Goal: Information Seeking & Learning: Learn about a topic

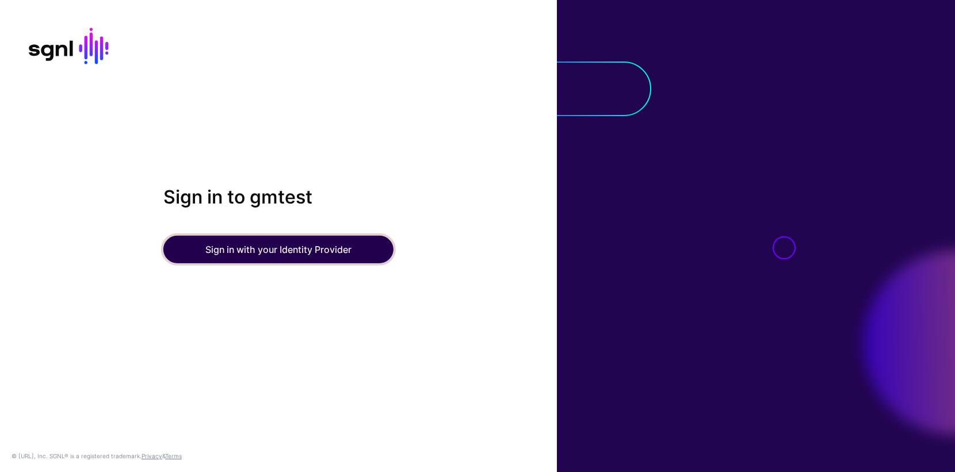
click at [247, 252] on button "Sign in with your Identity Provider" at bounding box center [278, 250] width 230 height 28
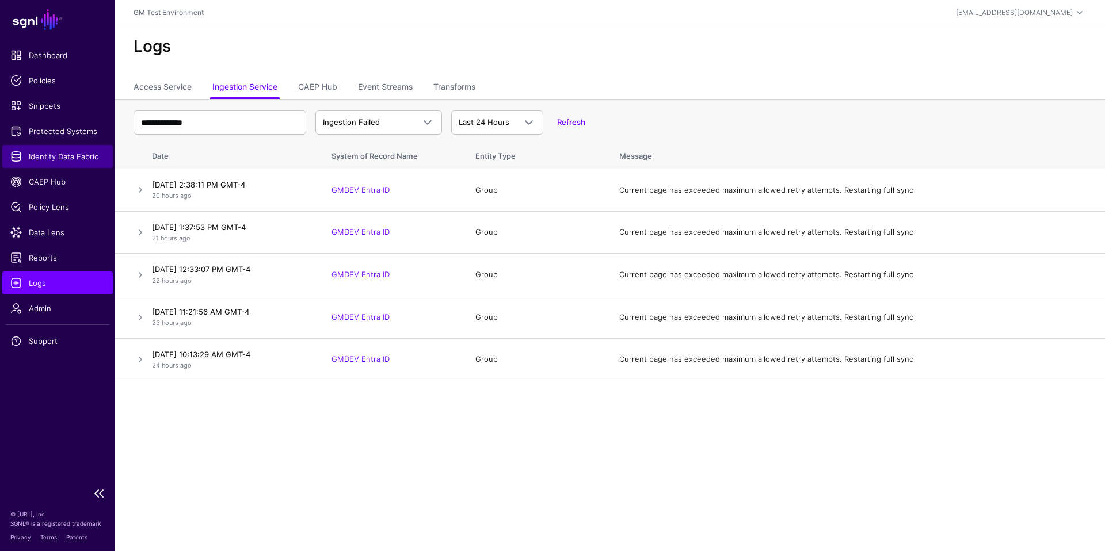
click at [18, 159] on span "Identity Data Fabric" at bounding box center [57, 157] width 94 height 12
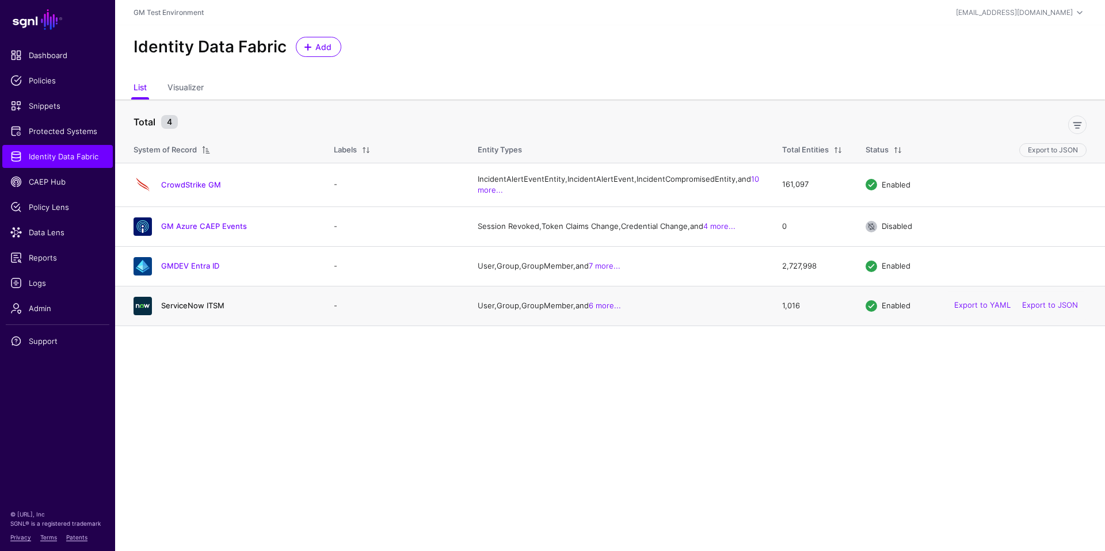
click at [189, 310] on link "ServiceNow ITSM" at bounding box center [192, 305] width 63 height 9
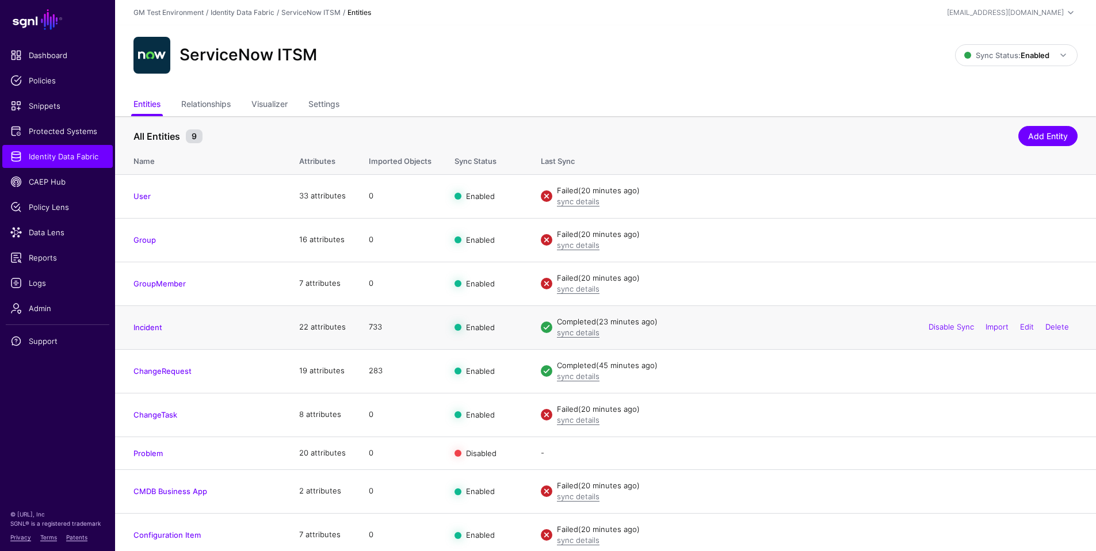
scroll to position [6, 0]
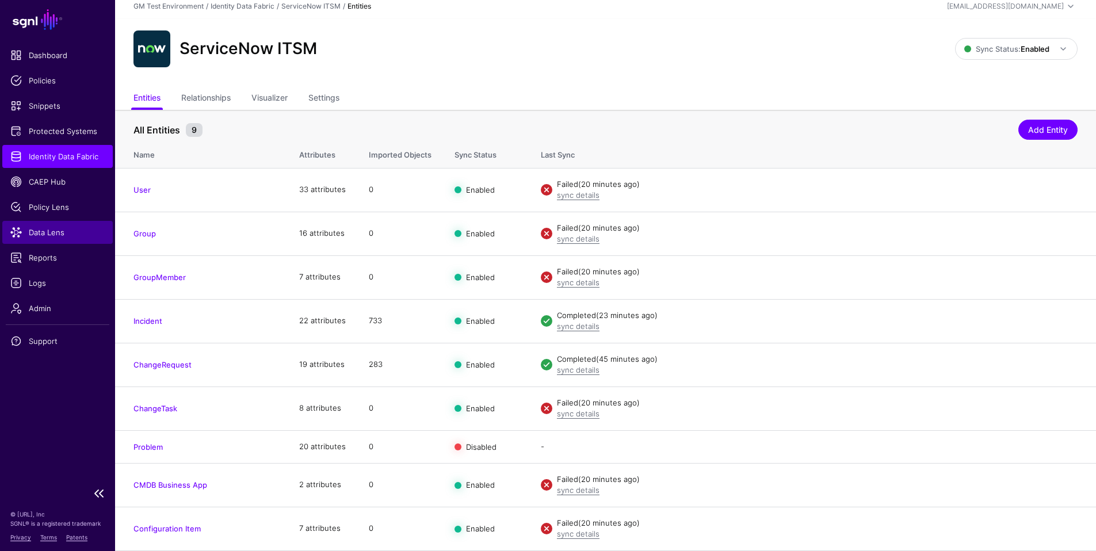
click at [33, 234] on span "Data Lens" at bounding box center [57, 233] width 94 height 12
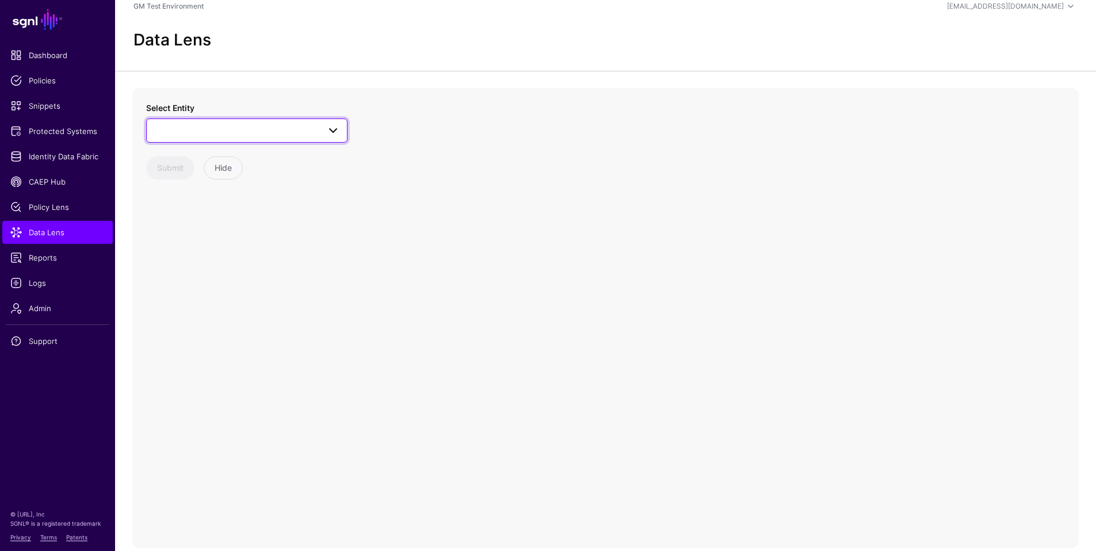
click at [331, 132] on span at bounding box center [333, 131] width 14 height 14
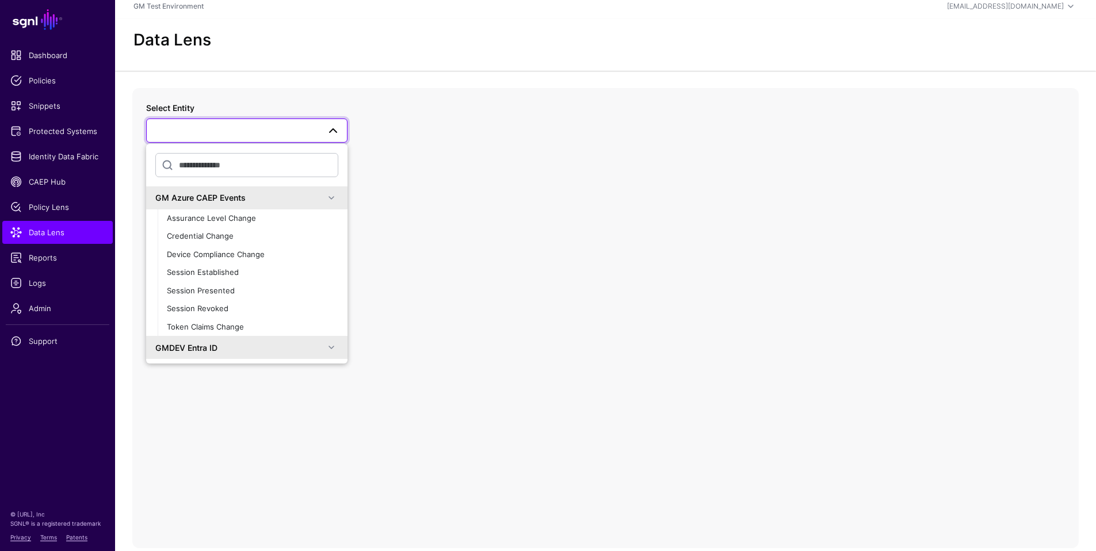
click at [325, 198] on span at bounding box center [332, 198] width 14 height 14
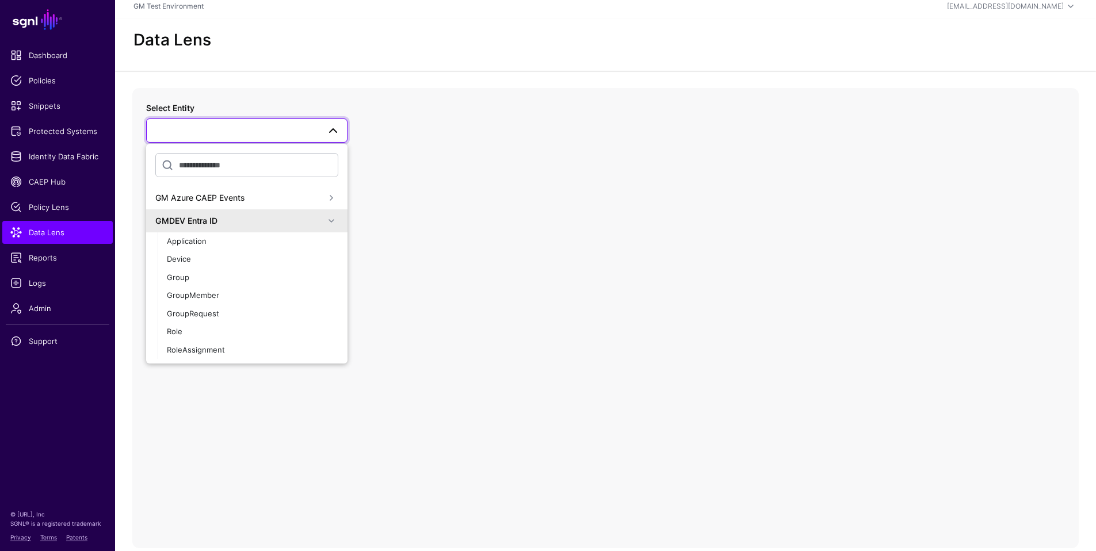
click at [326, 220] on span at bounding box center [332, 221] width 14 height 14
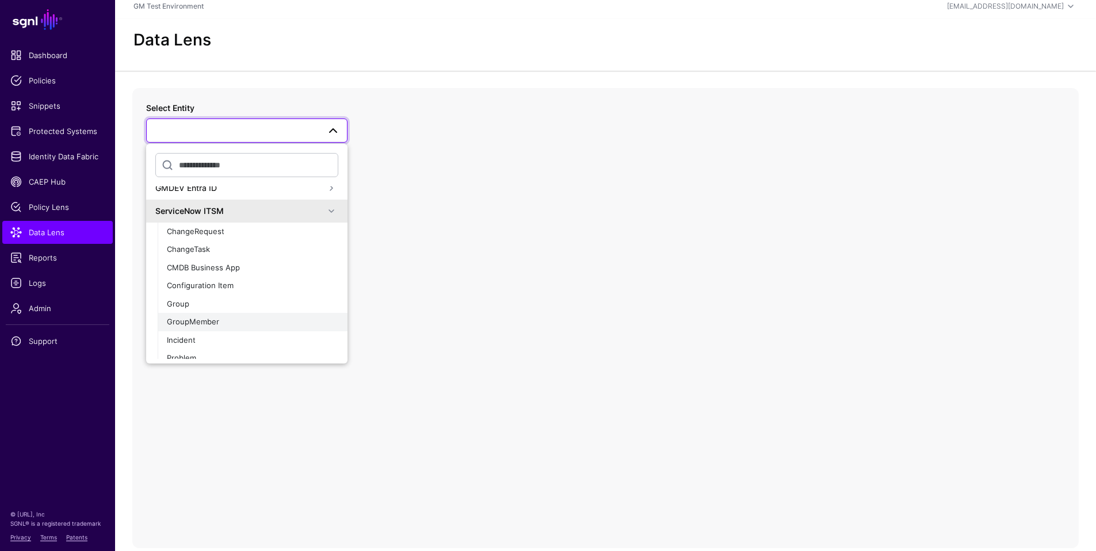
scroll to position [35, 0]
click at [190, 227] on span "ChangeRequest" at bounding box center [196, 228] width 58 height 9
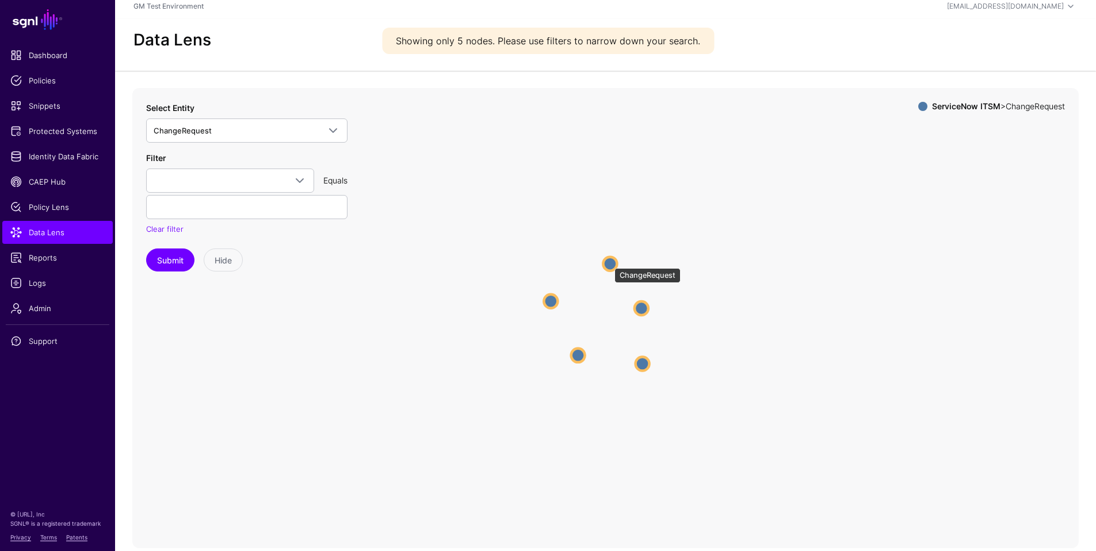
click at [609, 262] on circle at bounding box center [610, 264] width 14 height 14
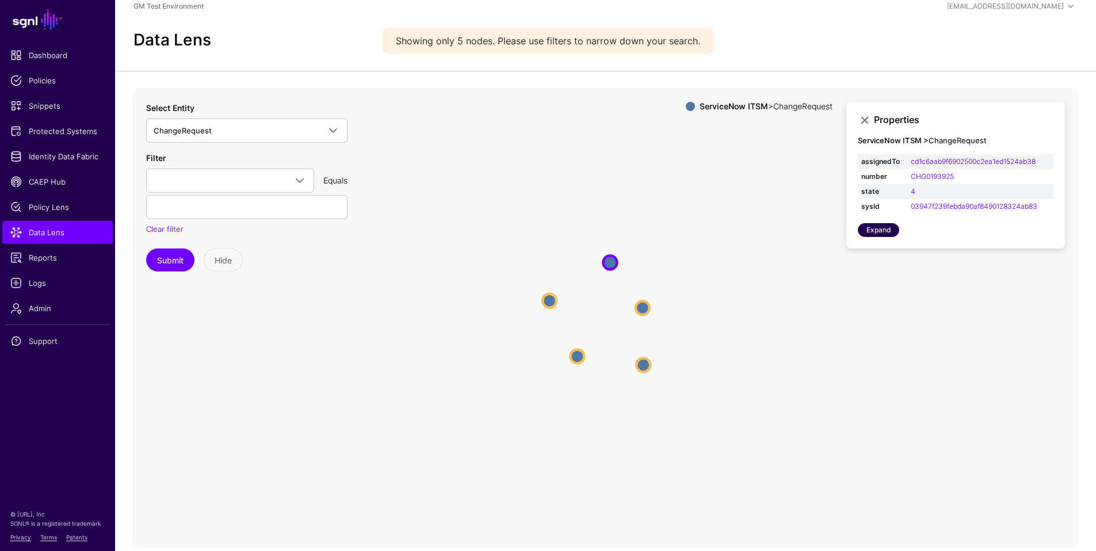
click at [875, 226] on link "Expand" at bounding box center [878, 230] width 41 height 14
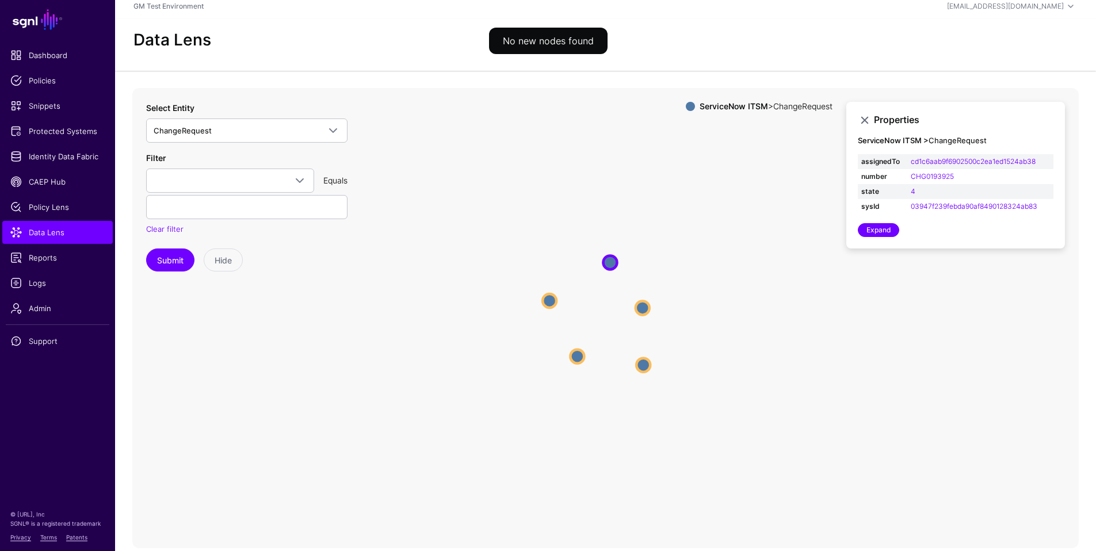
click at [771, 222] on icon "ChangeRequest ChangeRequest ChangeRequest ChangeRequest ChangeRequest ChangeReq…" at bounding box center [605, 318] width 947 height 460
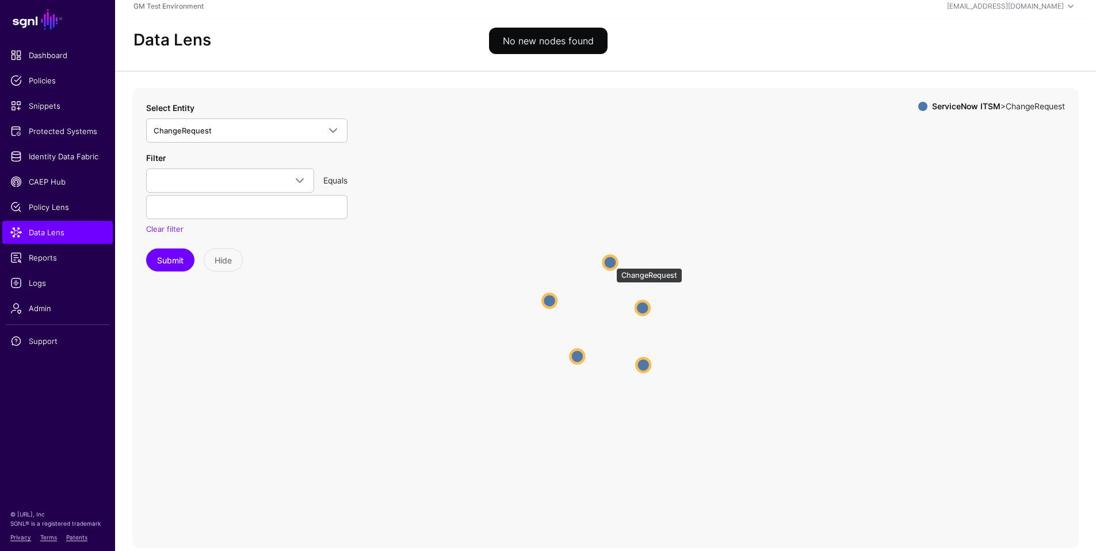
click at [611, 262] on circle at bounding box center [610, 262] width 14 height 14
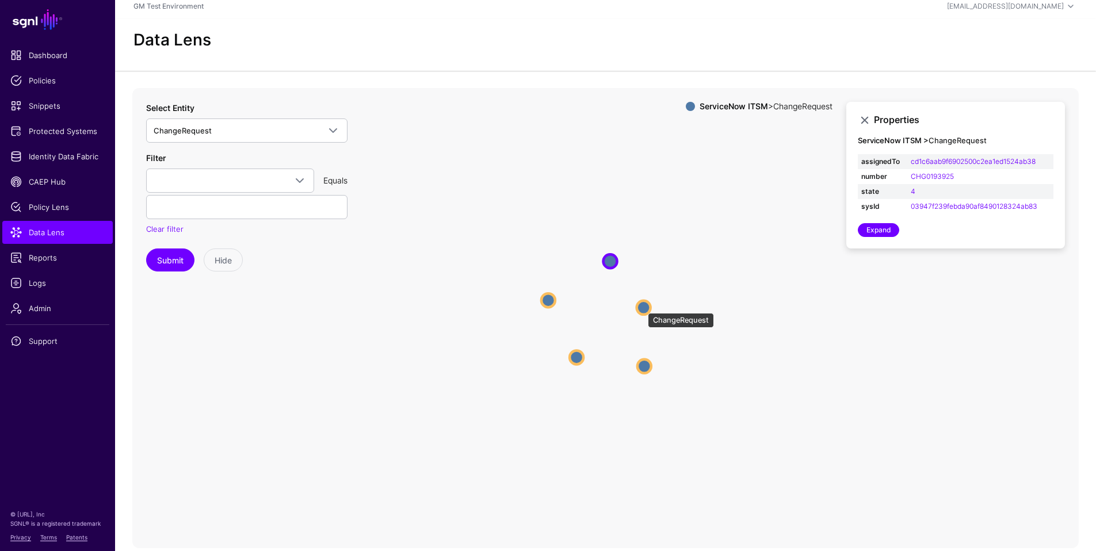
click at [642, 307] on circle at bounding box center [644, 307] width 14 height 14
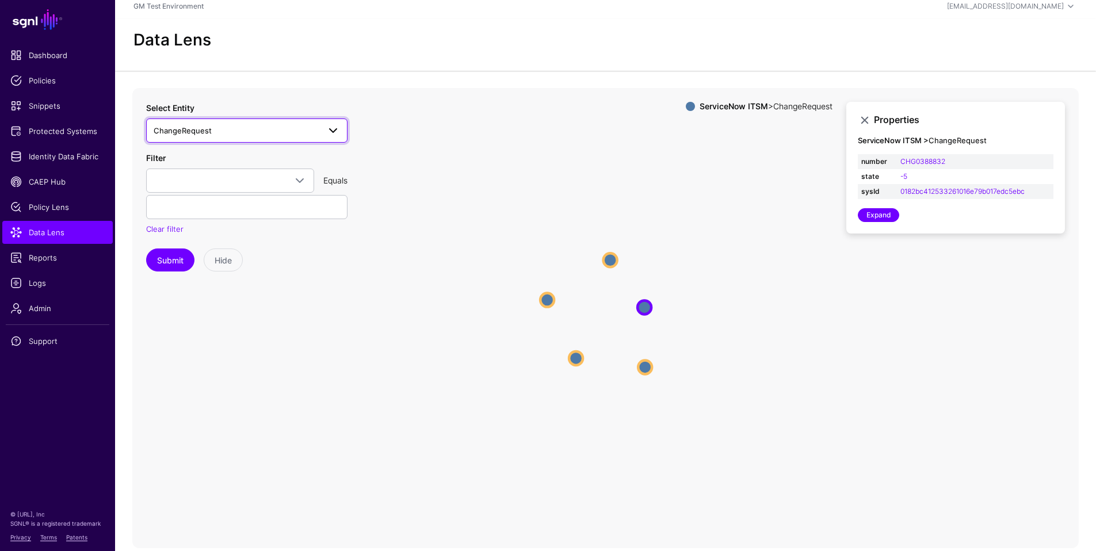
click at [234, 135] on span "ChangeRequest" at bounding box center [237, 130] width 166 height 13
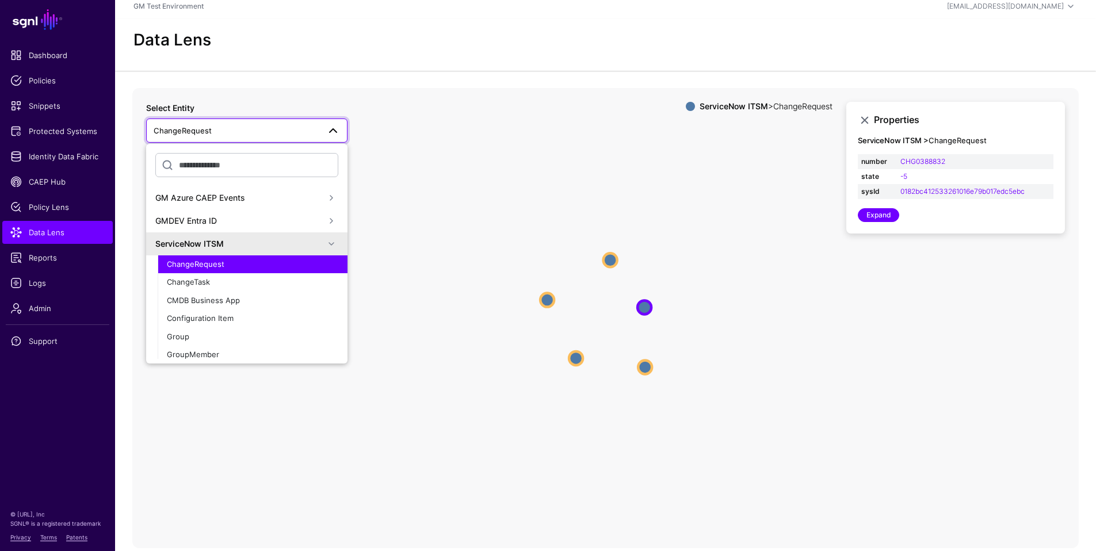
click at [325, 243] on span at bounding box center [332, 244] width 14 height 14
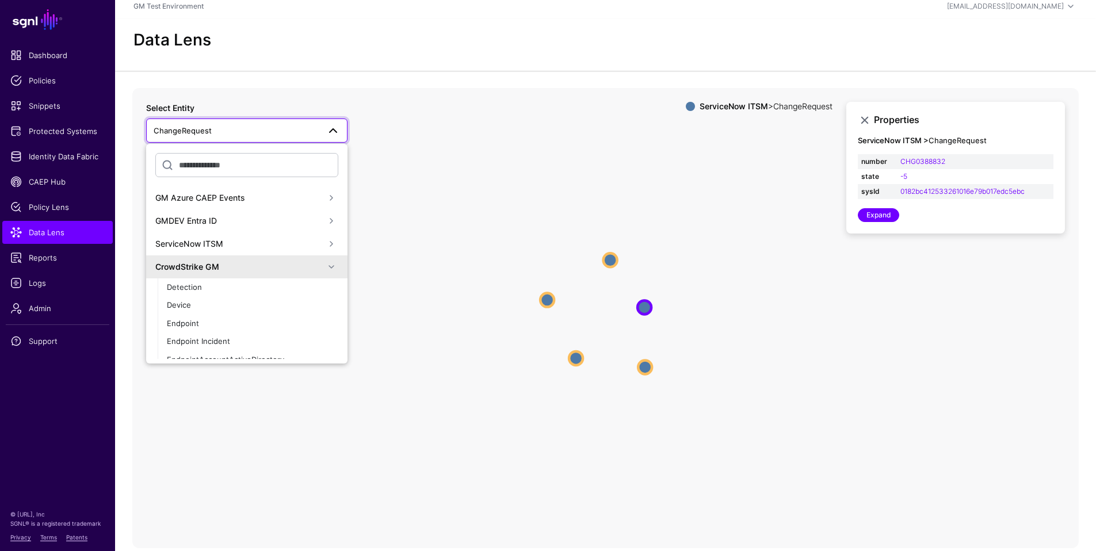
click at [325, 243] on span at bounding box center [332, 244] width 14 height 14
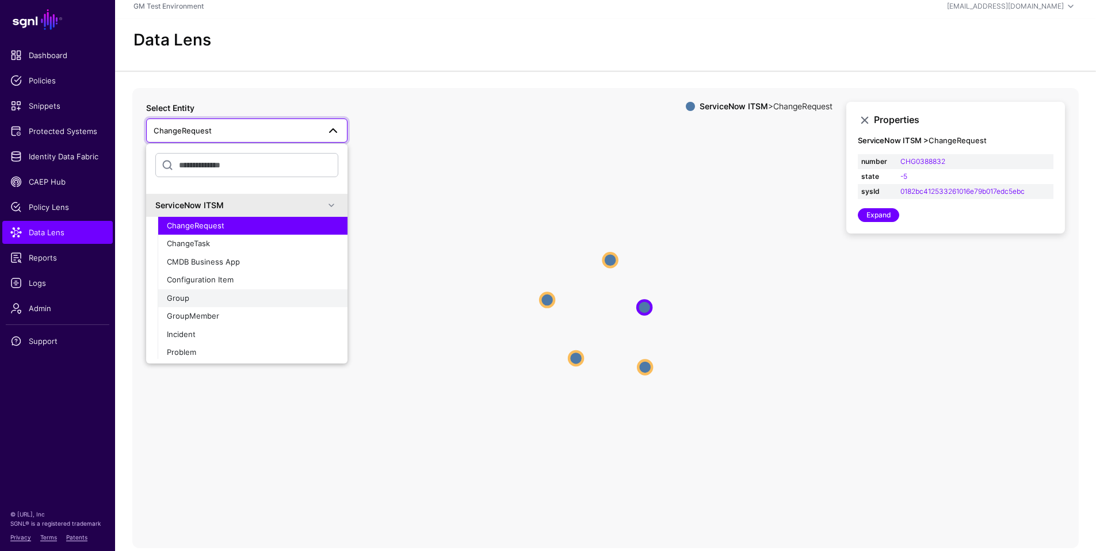
scroll to position [39, 0]
click at [177, 334] on span "Incident" at bounding box center [181, 333] width 29 height 9
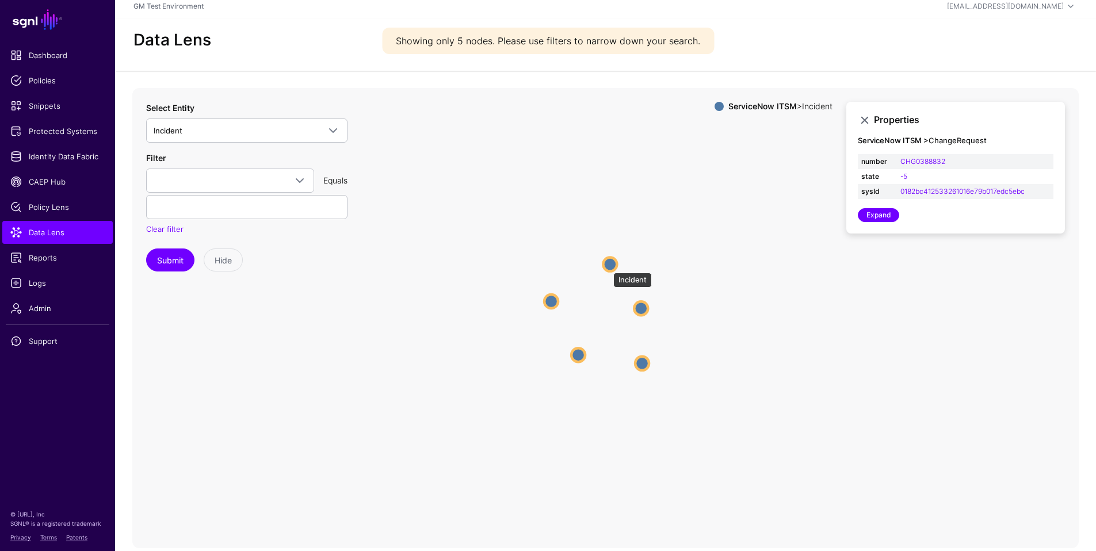
click at [608, 267] on circle at bounding box center [610, 264] width 14 height 14
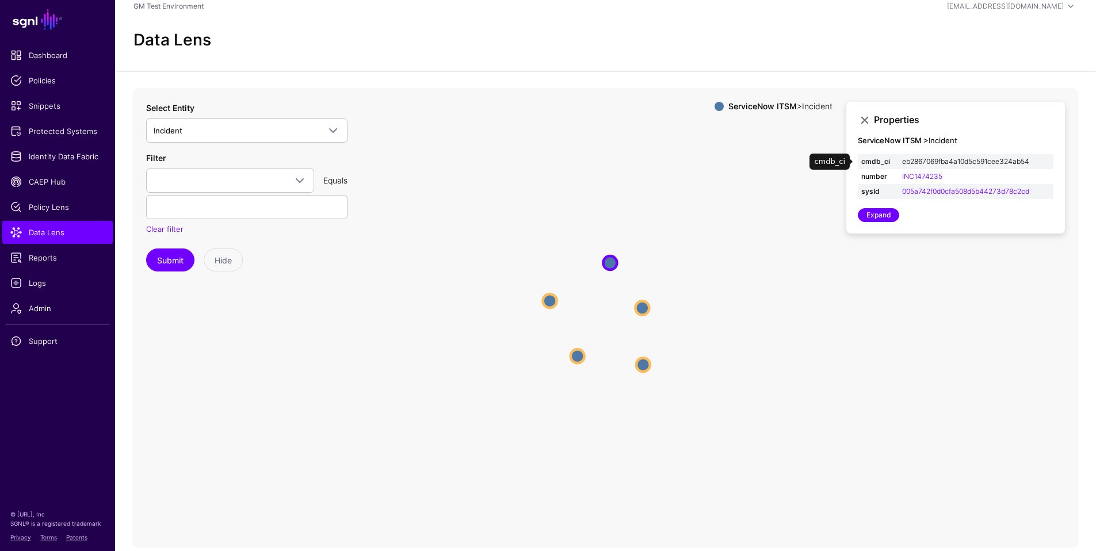
click at [925, 163] on link "eb2867069fba4a10d5c591cee324ab54" at bounding box center [965, 161] width 127 height 9
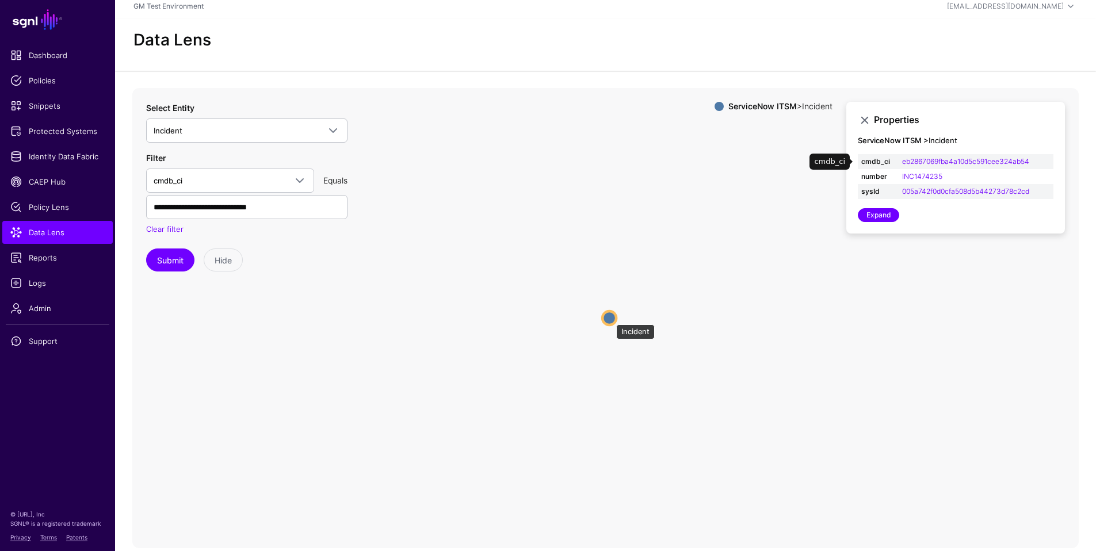
click at [611, 319] on circle at bounding box center [609, 318] width 14 height 14
click at [941, 191] on link "005a742f0d0cfa508d5b44273d78c2cd" at bounding box center [965, 191] width 127 height 9
type input "**********"
click at [33, 159] on span "Identity Data Fabric" at bounding box center [57, 157] width 94 height 12
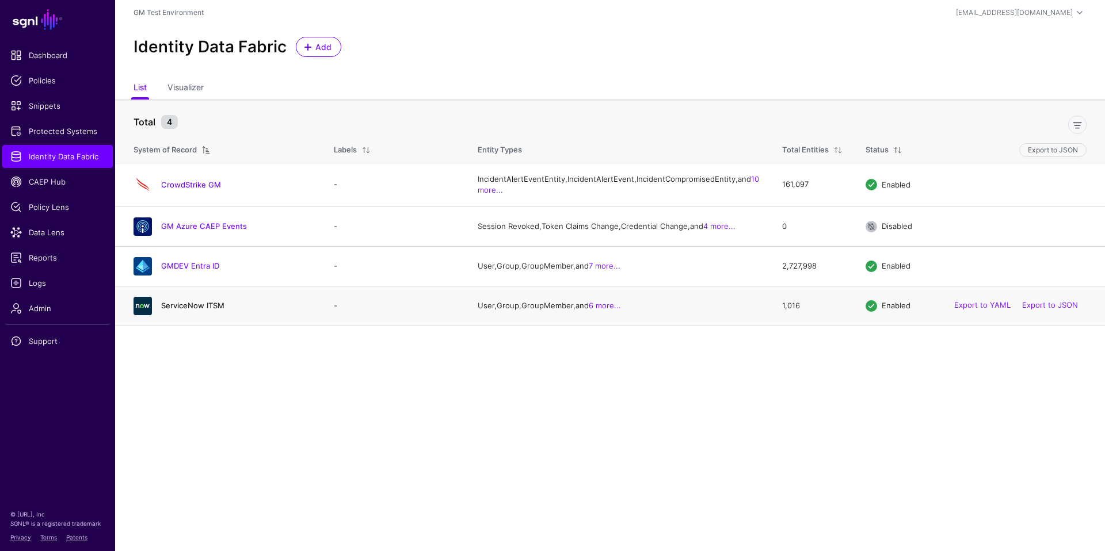
click at [178, 310] on link "ServiceNow ITSM" at bounding box center [192, 305] width 63 height 9
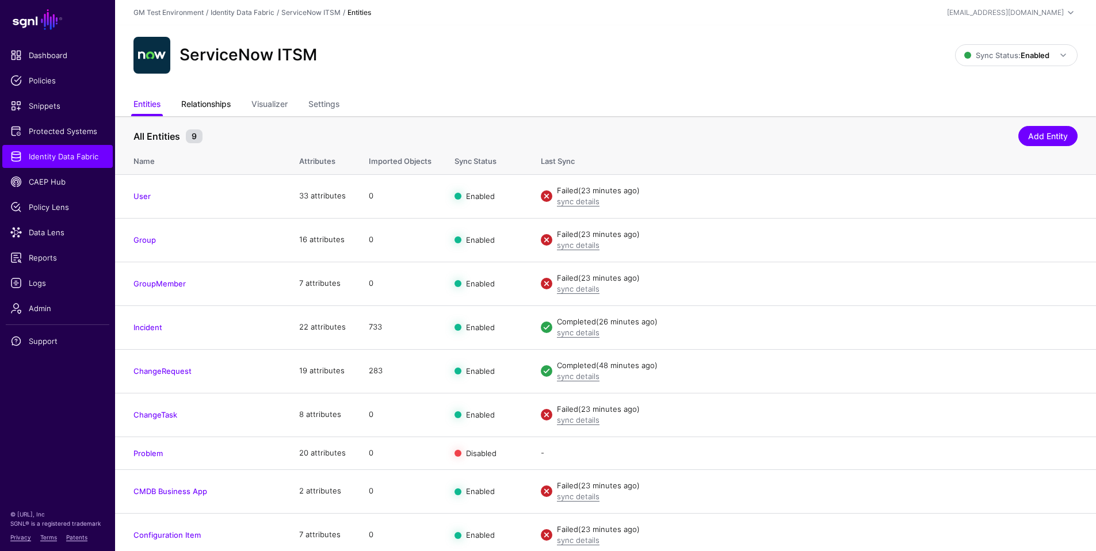
click at [208, 110] on link "Relationships" at bounding box center [205, 105] width 49 height 22
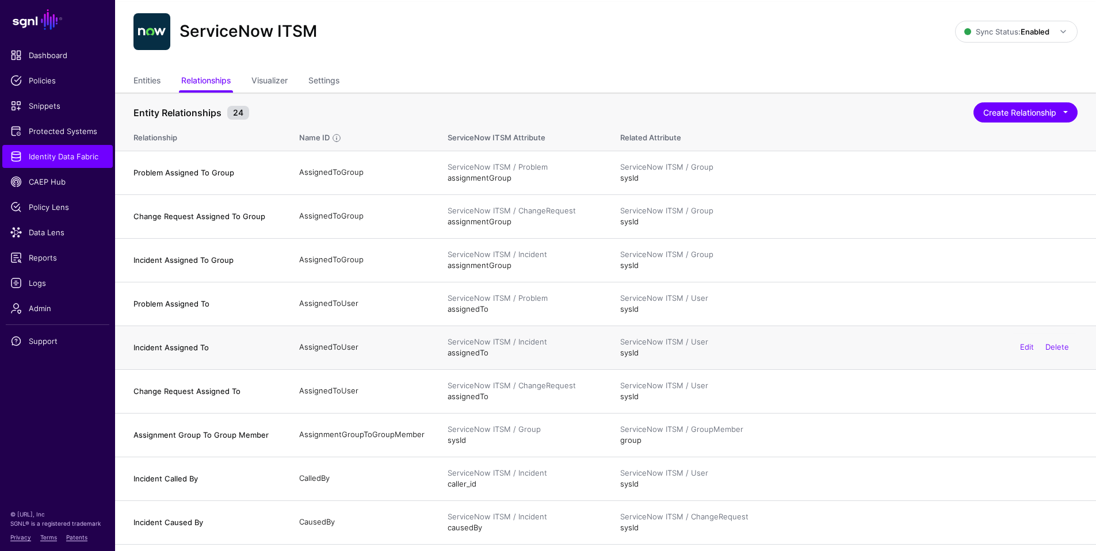
scroll to position [19, 0]
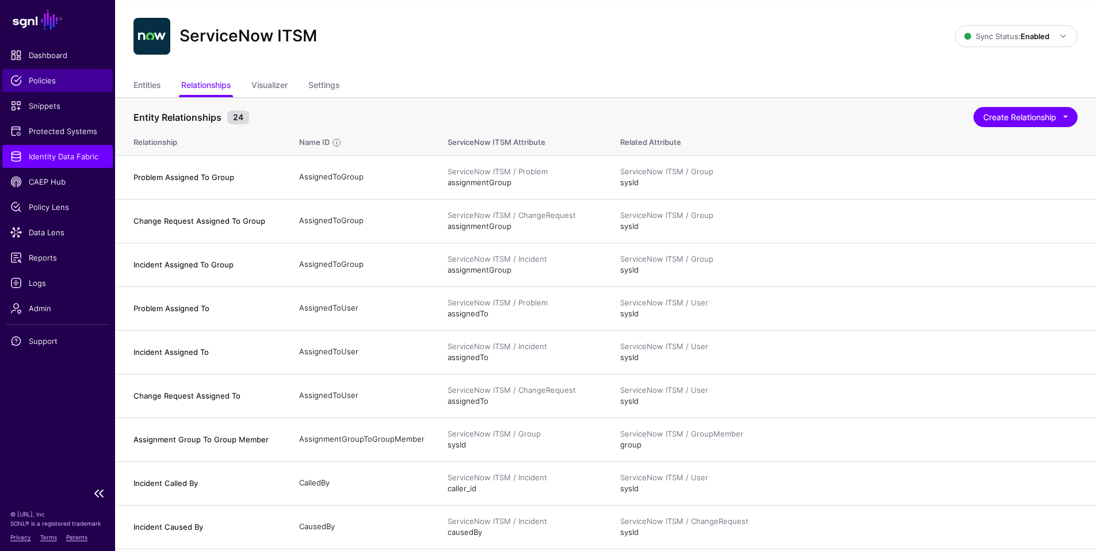
click at [30, 81] on span "Policies" at bounding box center [57, 81] width 94 height 12
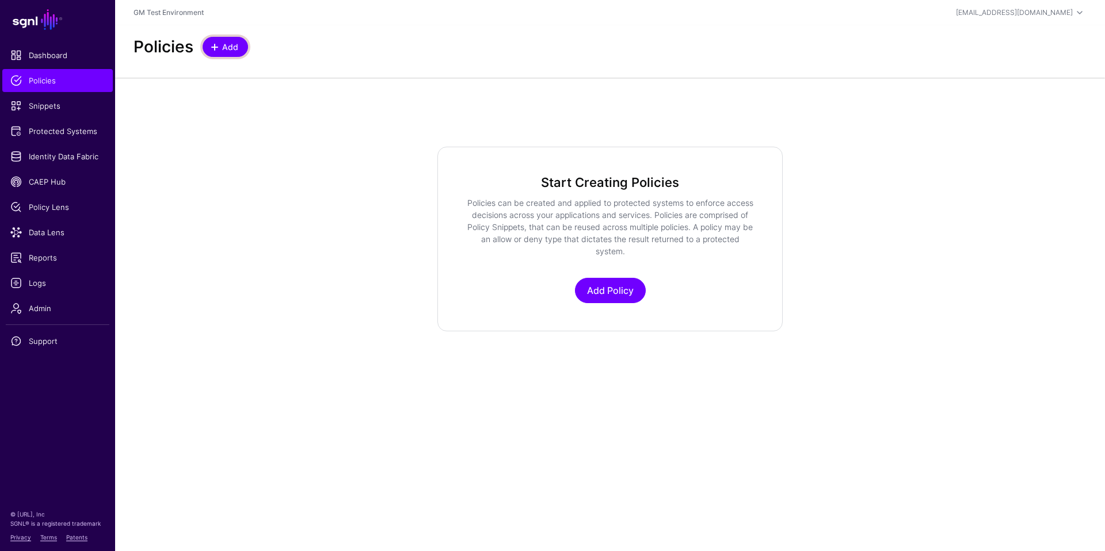
click at [217, 47] on span at bounding box center [214, 47] width 9 height 9
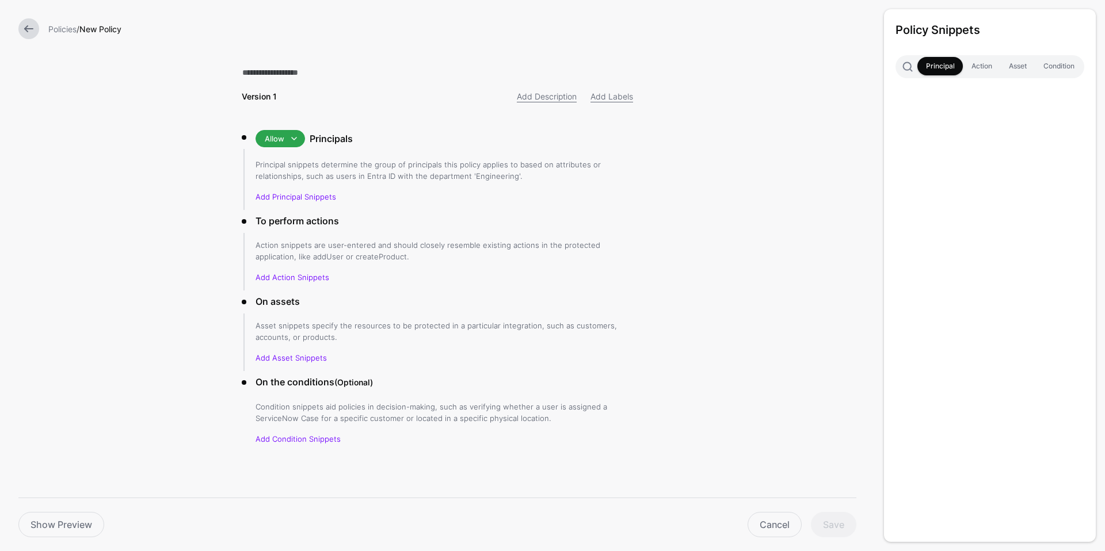
click at [29, 26] on link at bounding box center [28, 28] width 21 height 21
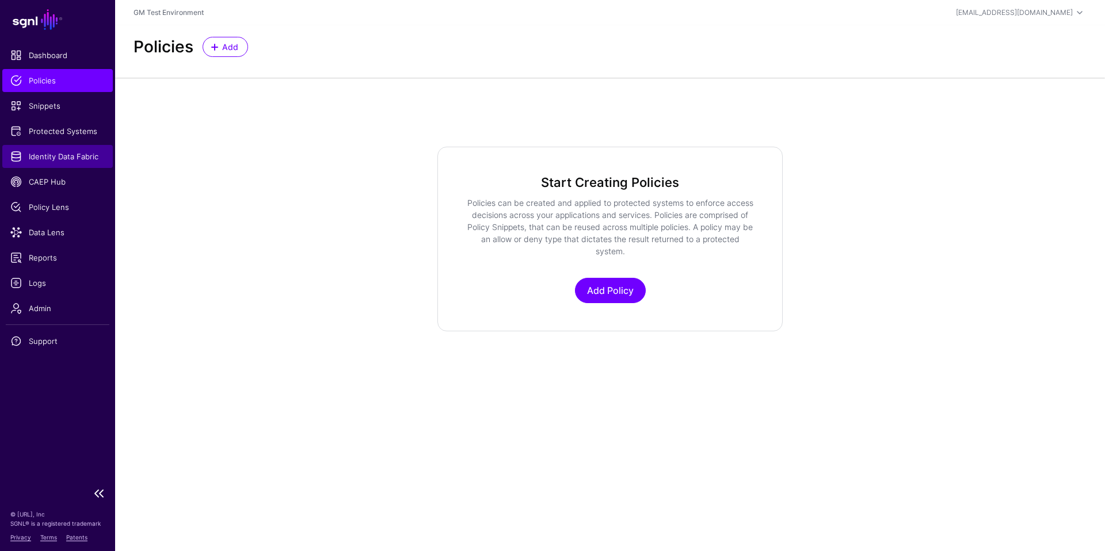
click at [17, 157] on span "Identity Data Fabric" at bounding box center [57, 157] width 94 height 12
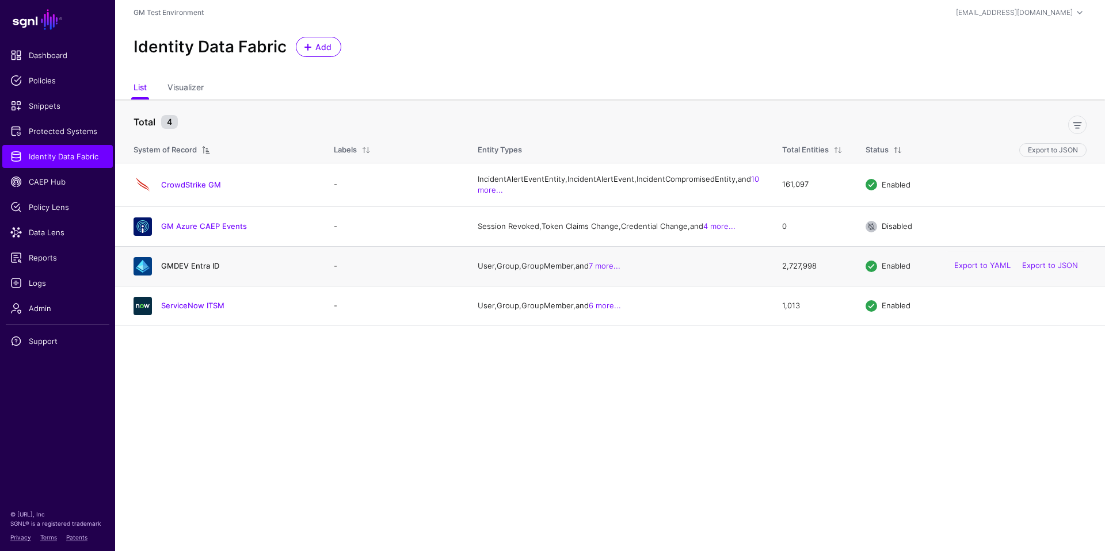
click at [182, 270] on link "GMDEV Entra ID" at bounding box center [190, 265] width 58 height 9
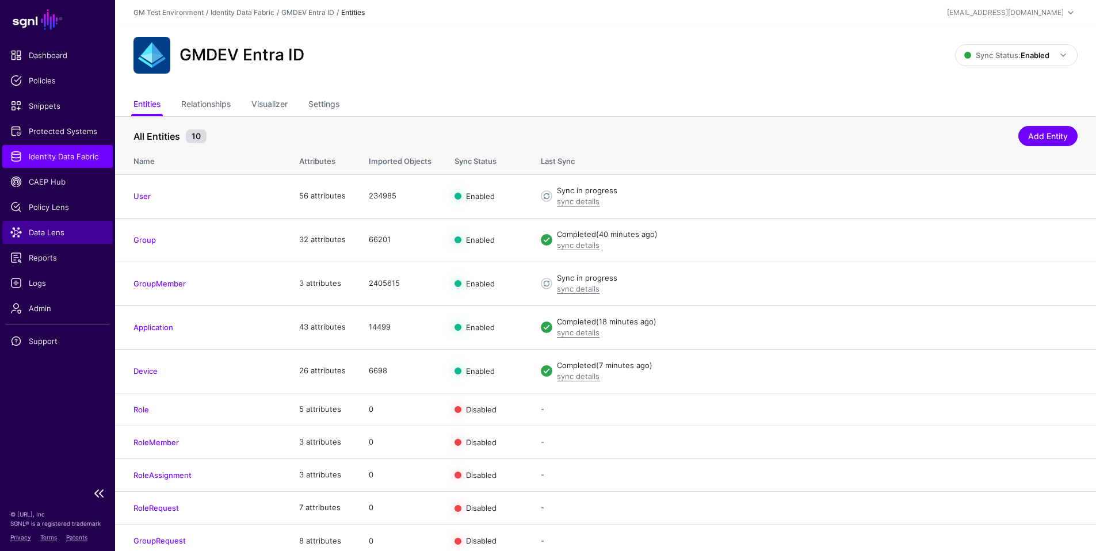
click at [39, 233] on span "Data Lens" at bounding box center [57, 233] width 94 height 12
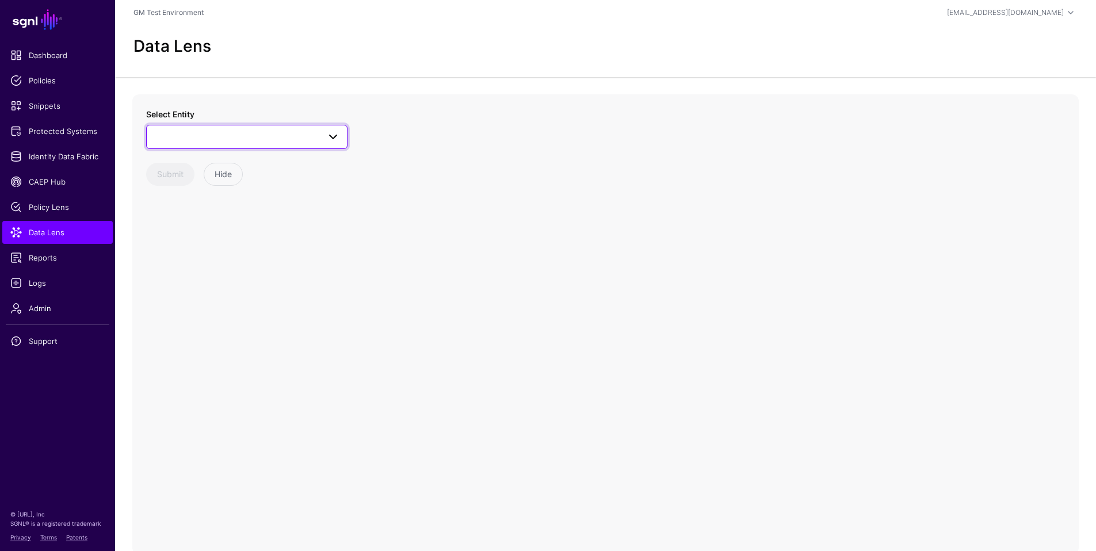
click at [339, 139] on span at bounding box center [333, 137] width 14 height 14
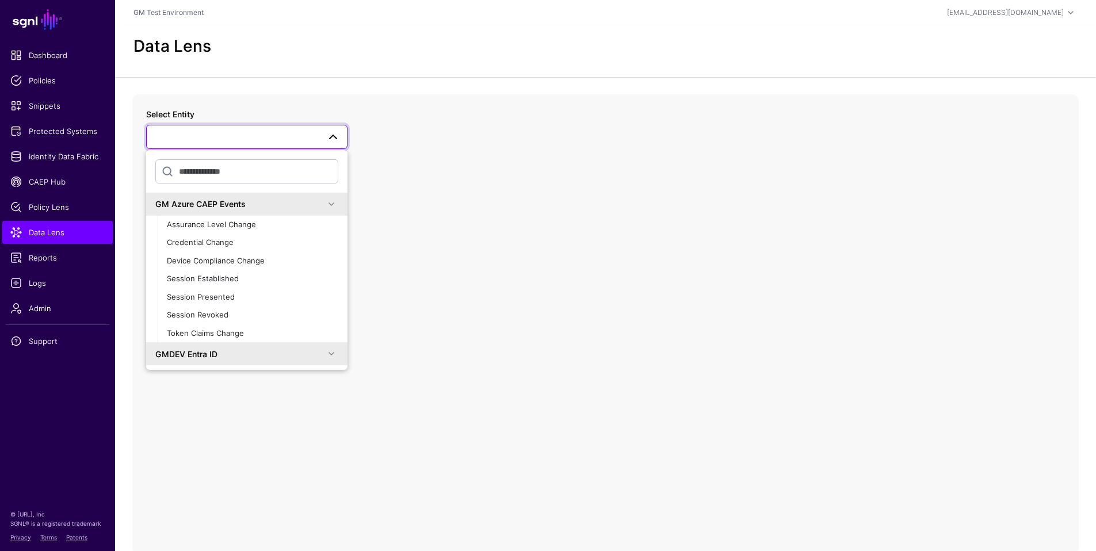
click at [325, 206] on span at bounding box center [332, 204] width 14 height 14
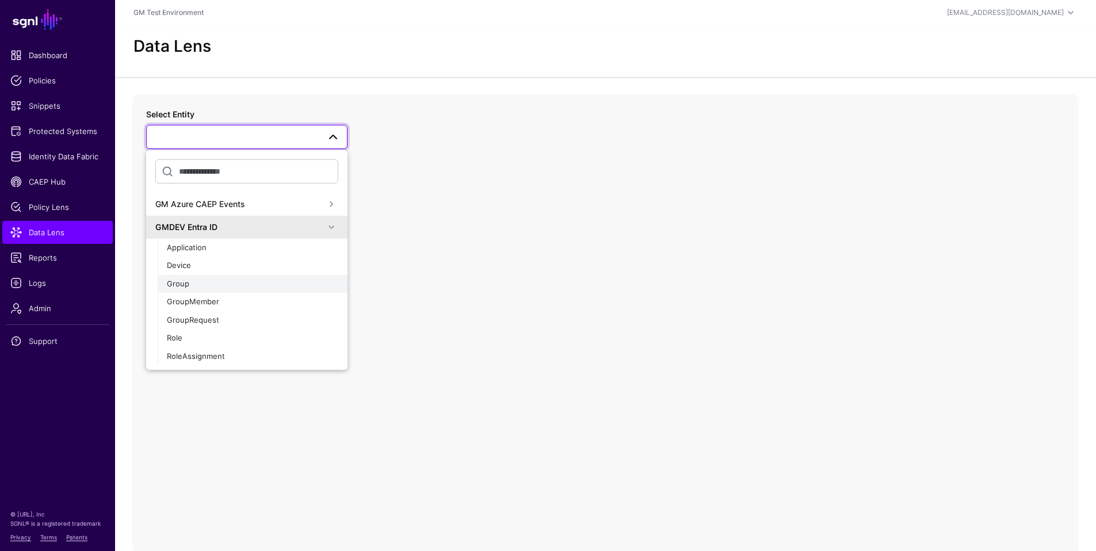
click at [193, 287] on div "Group" at bounding box center [252, 285] width 171 height 12
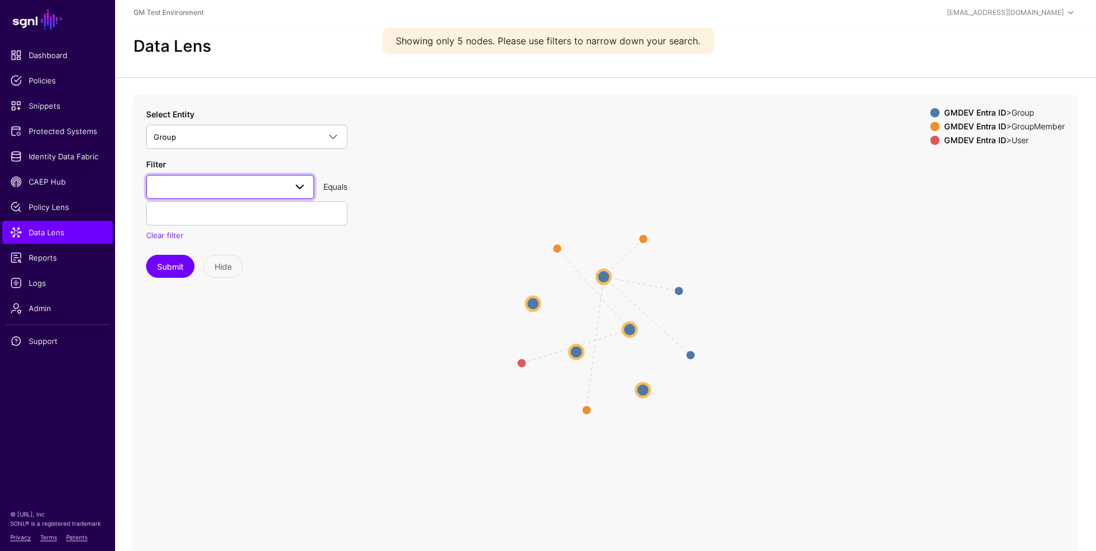
click at [300, 189] on span at bounding box center [300, 187] width 14 height 14
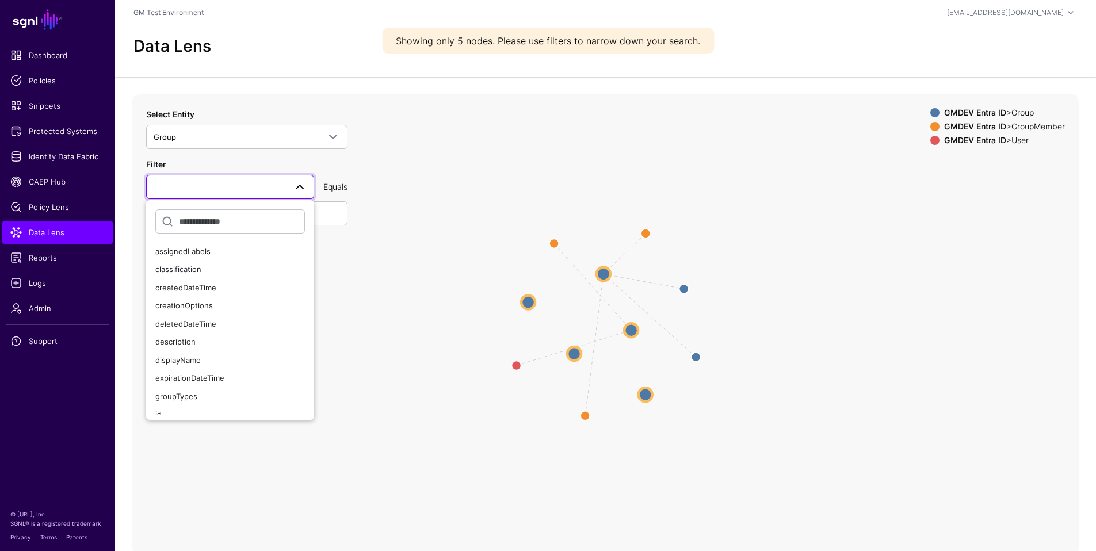
click at [447, 169] on icon "Group MemberOf Member Member Group Group Group Group Group Group Group Group Gr…" at bounding box center [605, 324] width 947 height 460
click at [574, 353] on circle at bounding box center [574, 354] width 14 height 14
click at [573, 355] on circle at bounding box center [573, 355] width 14 height 14
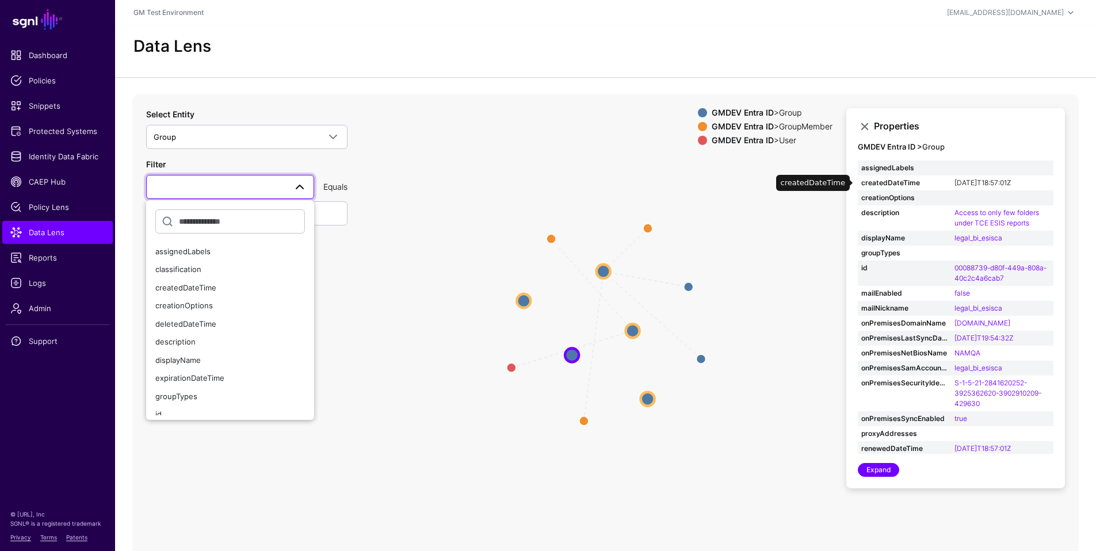
click at [955, 182] on link "[DATE]T18:57:01Z" at bounding box center [983, 182] width 56 height 9
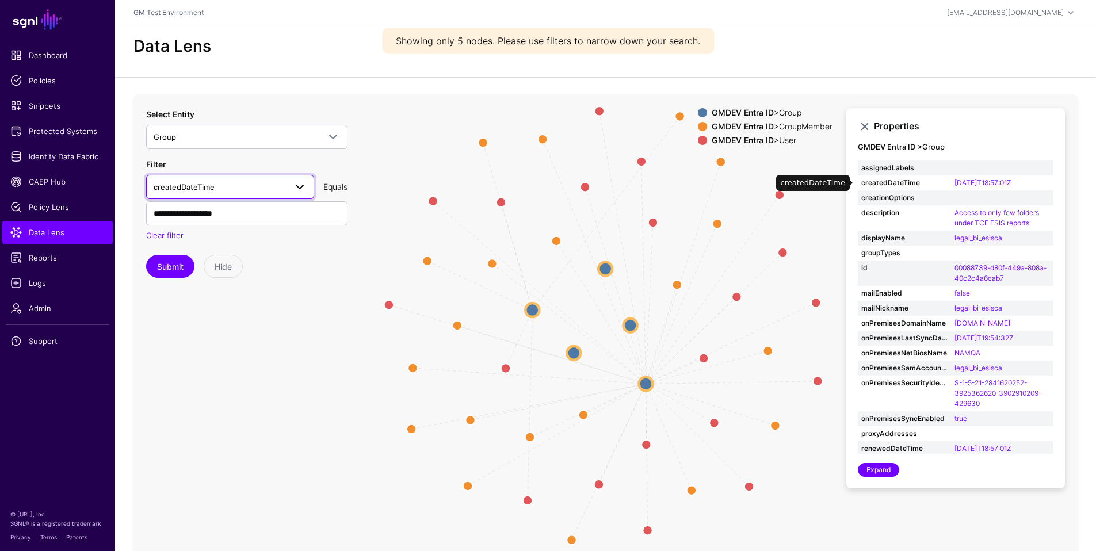
click at [294, 189] on span at bounding box center [300, 187] width 14 height 14
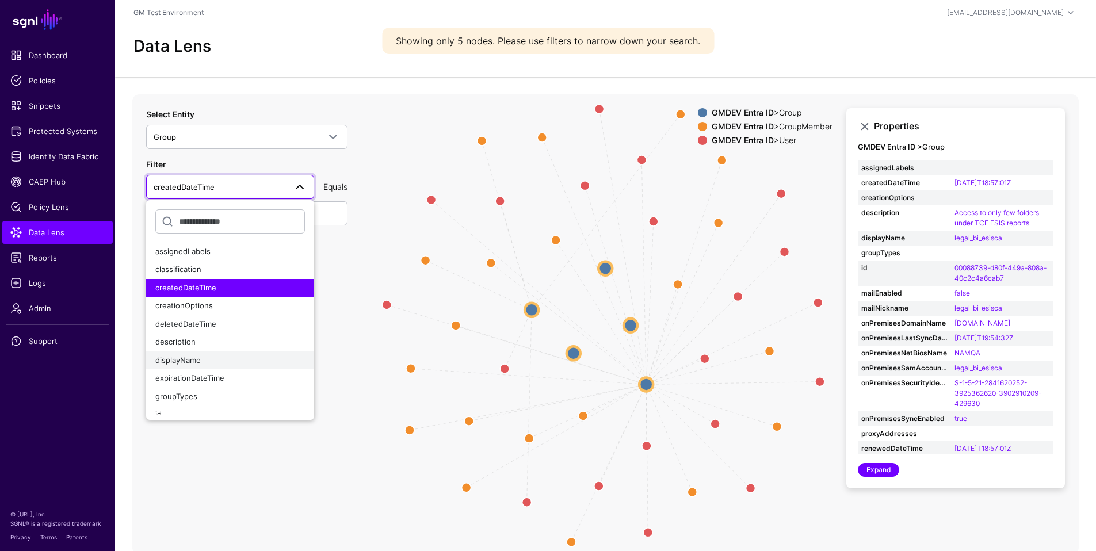
click at [174, 365] on div "displayName" at bounding box center [230, 361] width 150 height 12
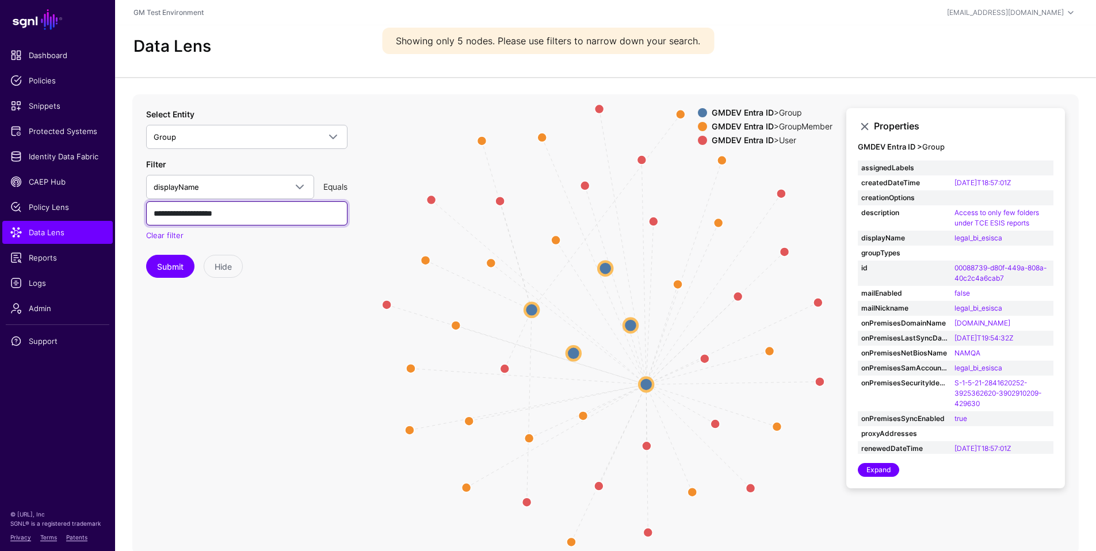
drag, startPoint x: 250, startPoint y: 219, endPoint x: 148, endPoint y: 212, distance: 102.6
click at [148, 212] on input "**********" at bounding box center [246, 213] width 201 height 24
paste input "**********"
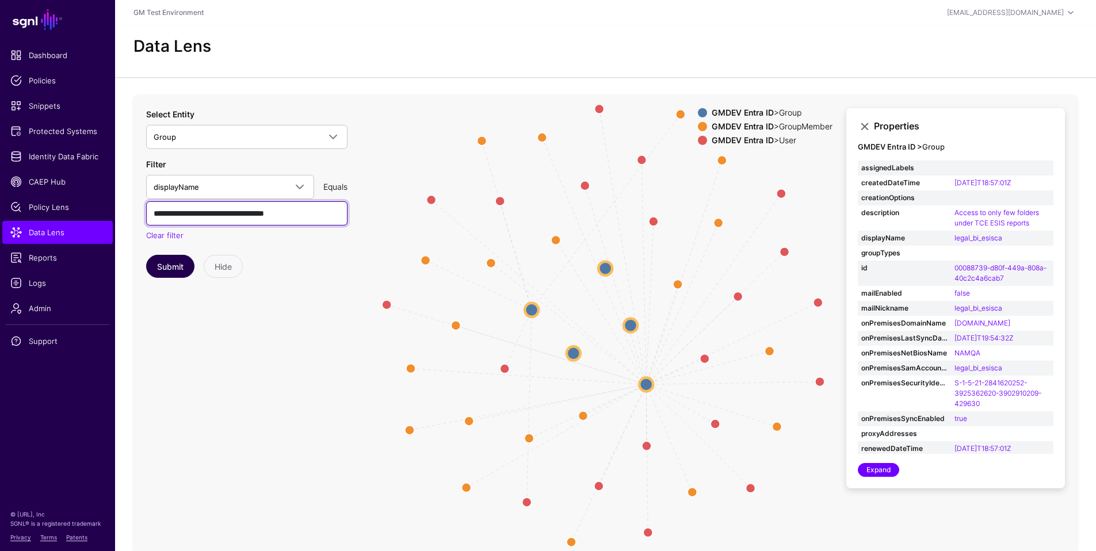
type input "**********"
click at [167, 269] on button "Submit" at bounding box center [170, 266] width 48 height 23
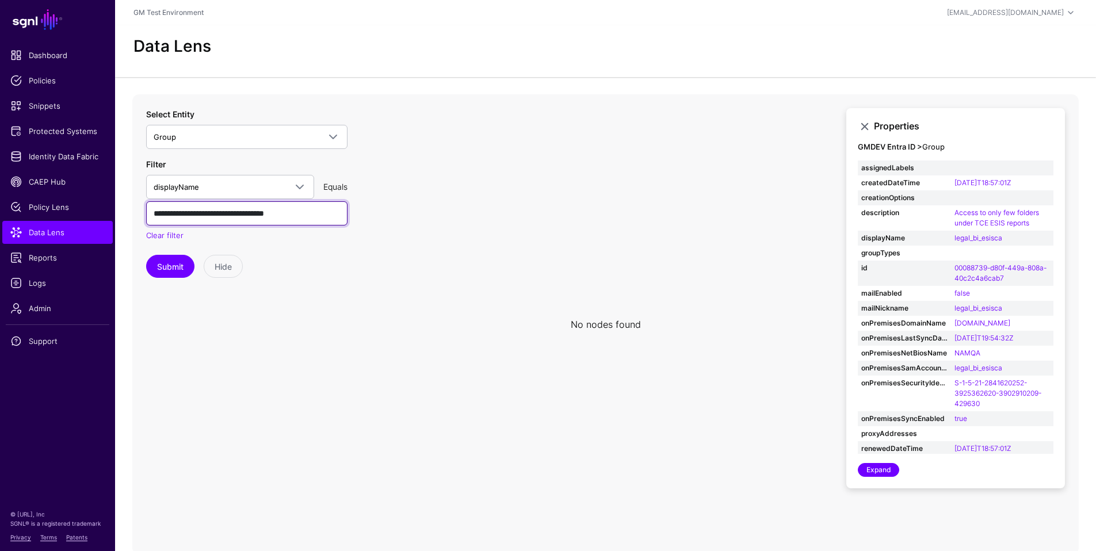
click at [331, 216] on input "**********" at bounding box center [246, 213] width 201 height 24
drag, startPoint x: 279, startPoint y: 215, endPoint x: 156, endPoint y: 216, distance: 122.6
click at [156, 216] on input "**********" at bounding box center [246, 213] width 201 height 24
click at [180, 216] on input "**********" at bounding box center [246, 213] width 201 height 24
drag, startPoint x: 155, startPoint y: 213, endPoint x: 329, endPoint y: 213, distance: 174.4
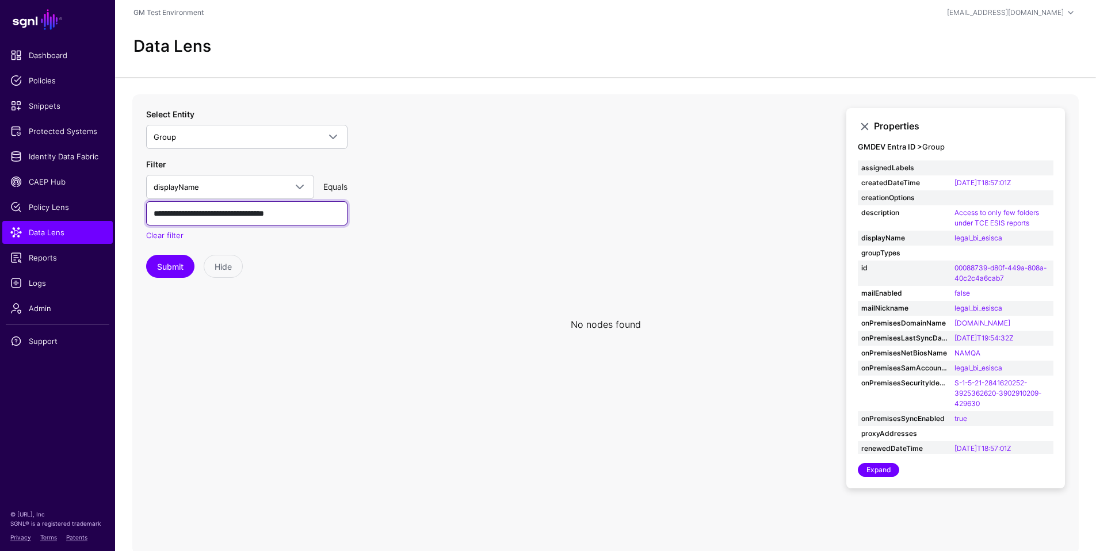
click at [329, 213] on input "**********" at bounding box center [246, 213] width 201 height 24
click at [342, 283] on icon at bounding box center [605, 324] width 947 height 460
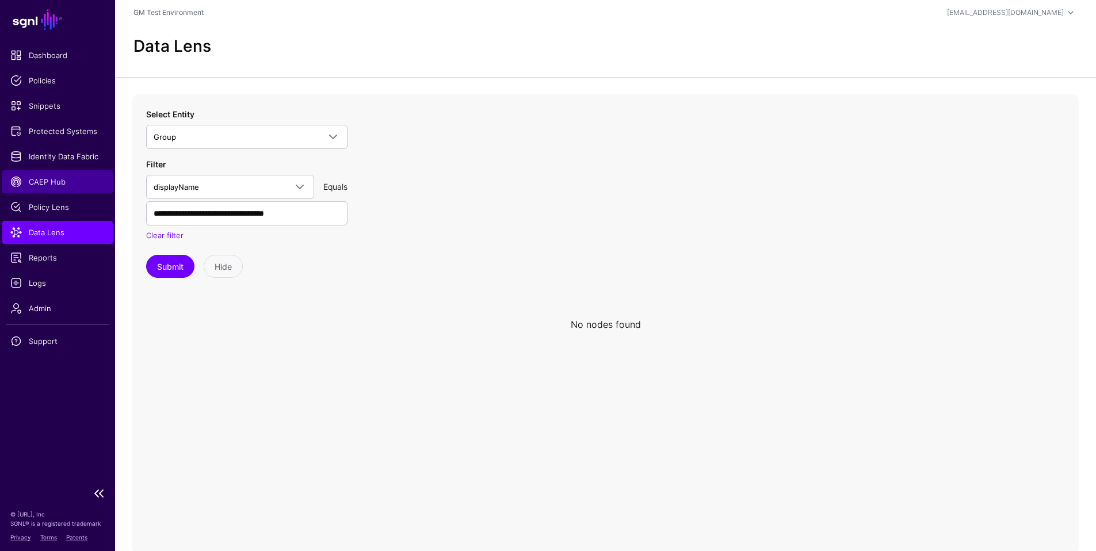
click at [43, 192] on link "CAEP Hub" at bounding box center [57, 181] width 110 height 23
